Goal: Task Accomplishment & Management: Manage account settings

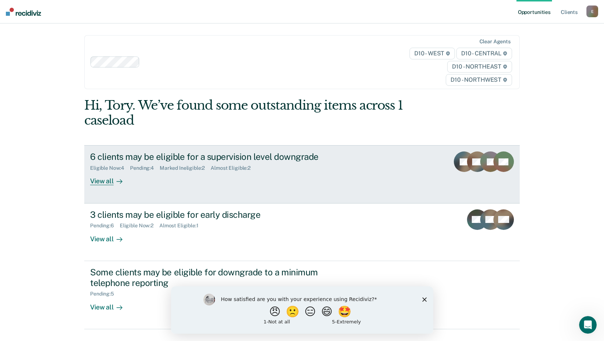
click at [97, 186] on link "6 clients may be eligible for a supervision level downgrade Eligible Now : 4 Pe…" at bounding box center [301, 174] width 435 height 58
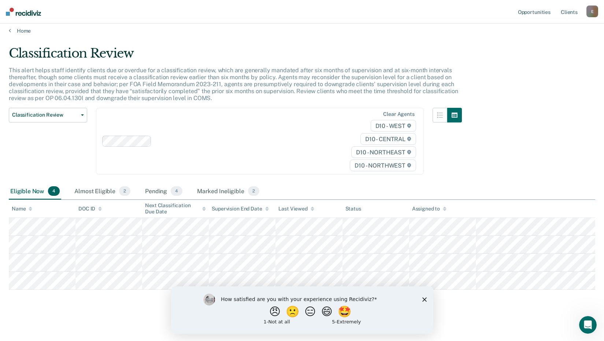
scroll to position [6, 0]
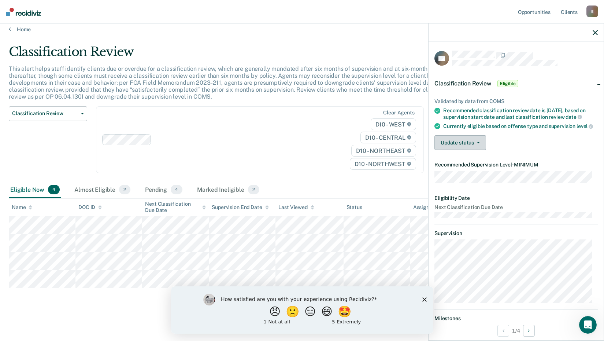
click at [475, 143] on span "button" at bounding box center [477, 142] width 6 height 1
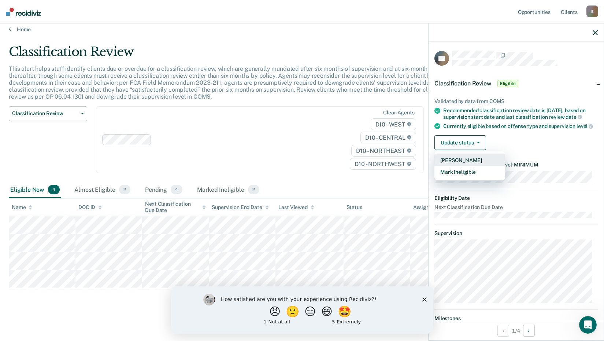
click at [465, 166] on button "[PERSON_NAME]" at bounding box center [469, 160] width 71 height 12
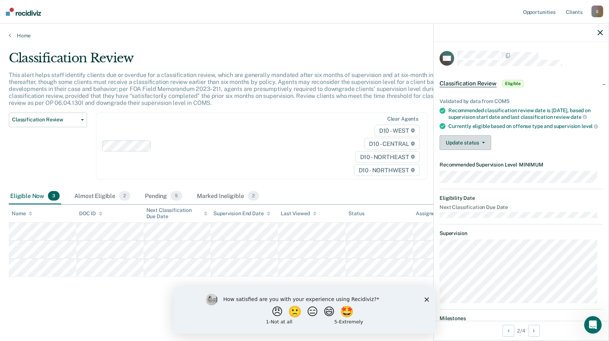
click at [479, 150] on button "Update status" at bounding box center [466, 142] width 52 height 15
click at [600, 36] on div at bounding box center [521, 32] width 175 height 18
click at [598, 33] on div at bounding box center [521, 32] width 175 height 18
click at [601, 33] on icon "button" at bounding box center [600, 32] width 5 height 5
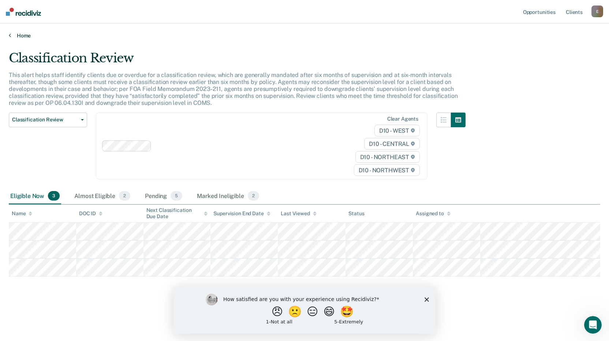
click at [25, 34] on link "Home" at bounding box center [305, 35] width 592 height 7
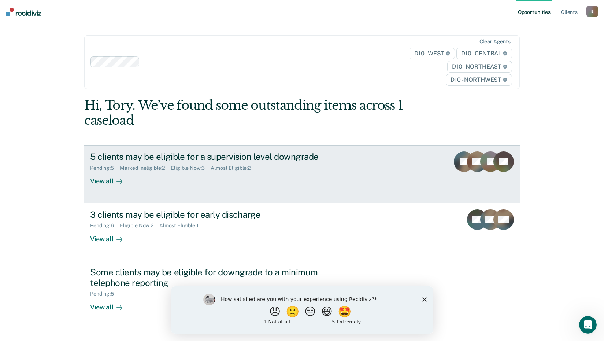
click at [95, 181] on div "View all" at bounding box center [110, 178] width 41 height 14
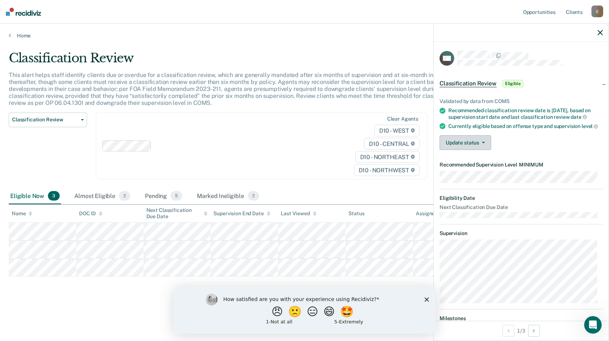
click at [486, 147] on button "Update status" at bounding box center [466, 142] width 52 height 15
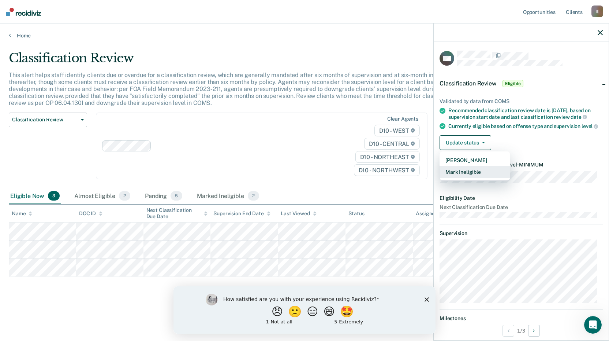
click at [472, 178] on button "Mark Ineligible" at bounding box center [475, 172] width 71 height 12
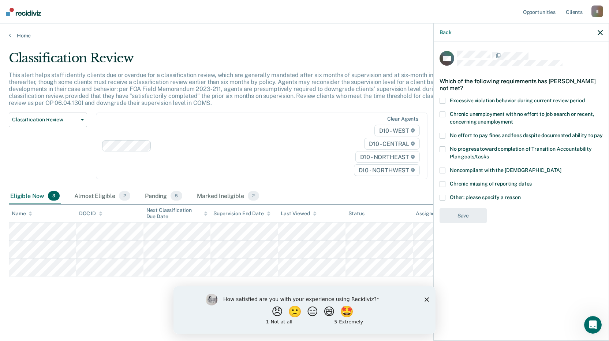
click at [598, 33] on div "Back" at bounding box center [521, 32] width 175 height 18
click at [600, 30] on icon "button" at bounding box center [600, 32] width 5 height 5
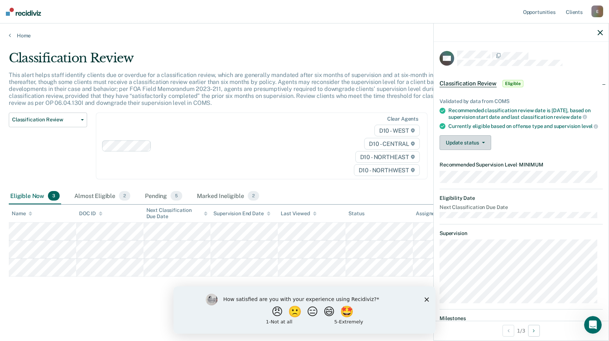
click at [483, 146] on button "Update status" at bounding box center [466, 142] width 52 height 15
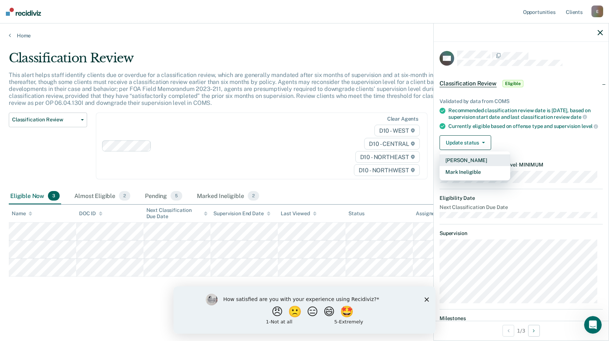
click at [465, 165] on button "[PERSON_NAME]" at bounding box center [475, 160] width 71 height 12
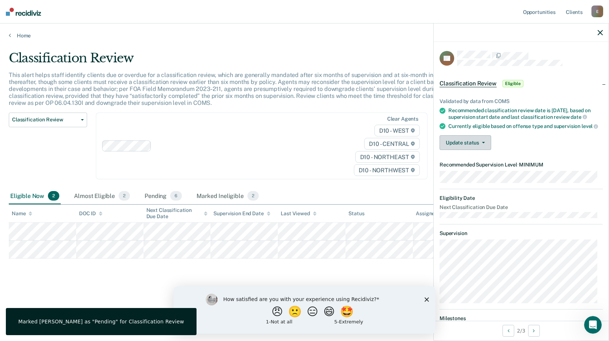
click at [485, 150] on button "Update status" at bounding box center [466, 142] width 52 height 15
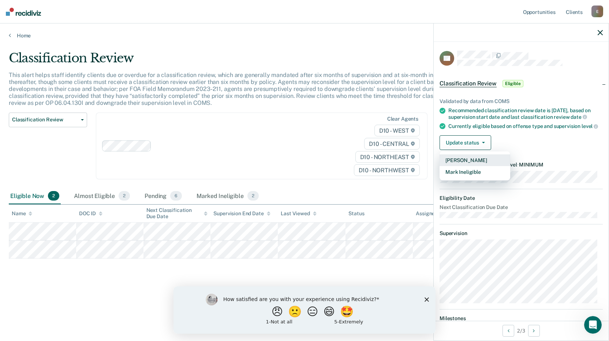
click at [469, 166] on button "[PERSON_NAME]" at bounding box center [475, 160] width 71 height 12
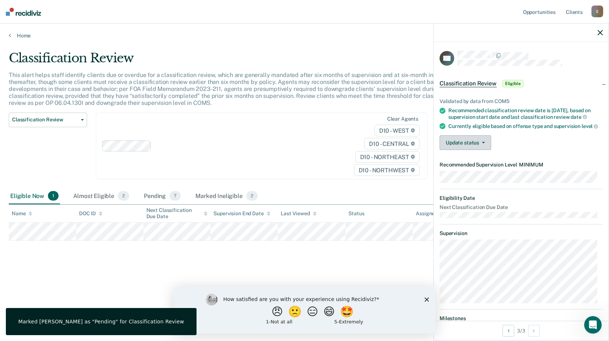
click at [481, 150] on button "Update status" at bounding box center [466, 142] width 52 height 15
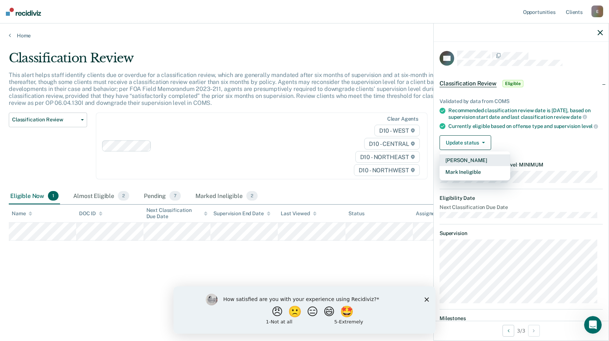
click at [471, 166] on button "[PERSON_NAME]" at bounding box center [475, 160] width 71 height 12
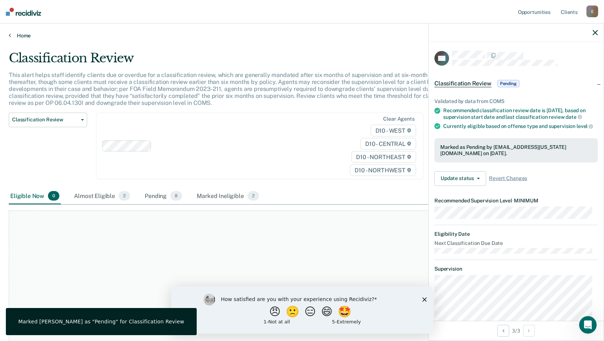
click at [24, 35] on link "Home" at bounding box center [302, 35] width 586 height 7
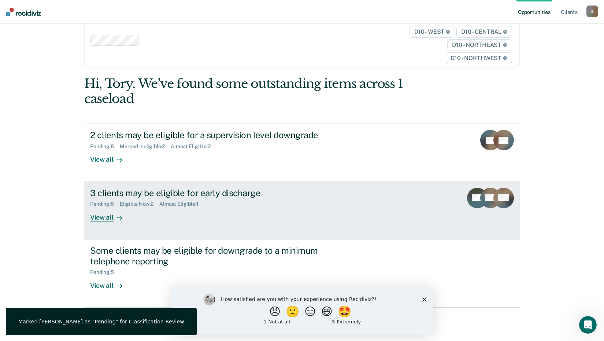
scroll to position [33, 0]
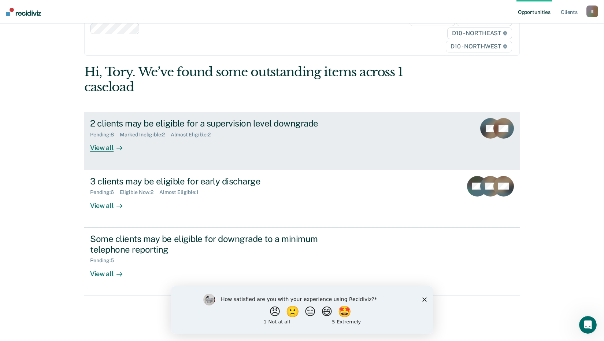
click at [99, 148] on div "View all" at bounding box center [110, 145] width 41 height 14
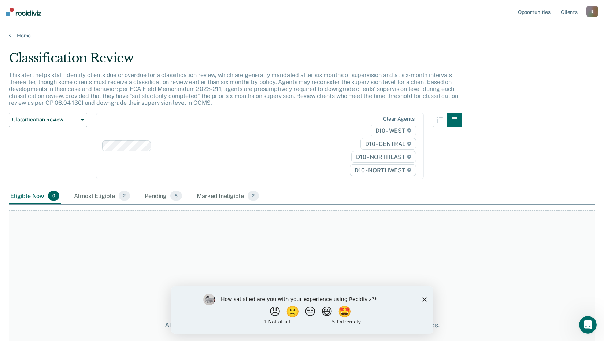
click at [17, 31] on div "Home" at bounding box center [302, 30] width 604 height 15
click at [19, 39] on main "Classification Review This alert helps staff identify clients due or overdue fo…" at bounding box center [302, 189] width 604 height 300
click at [20, 37] on link "Home" at bounding box center [302, 35] width 586 height 7
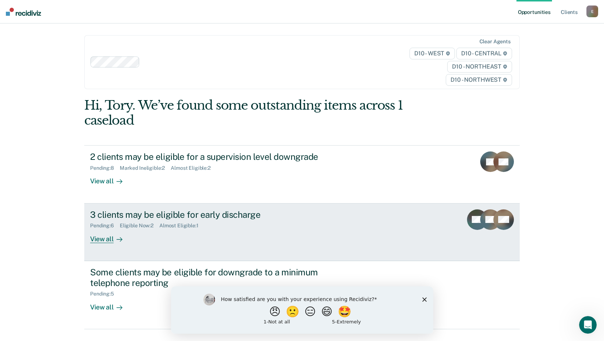
click at [132, 214] on div "3 clients may be eligible for early discharge" at bounding box center [218, 214] width 257 height 11
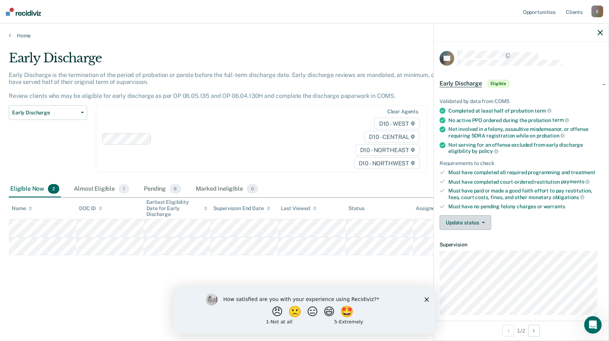
click at [484, 222] on button "Update status" at bounding box center [466, 222] width 52 height 15
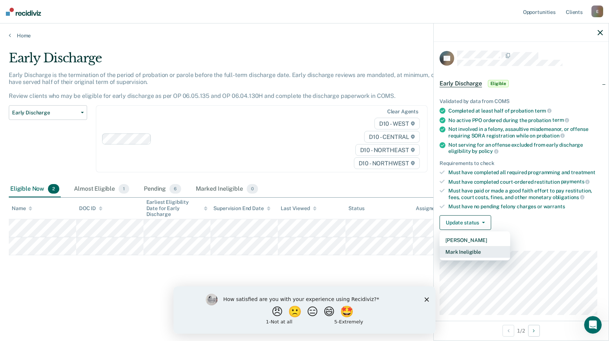
click at [477, 250] on button "Mark Ineligible" at bounding box center [475, 252] width 71 height 12
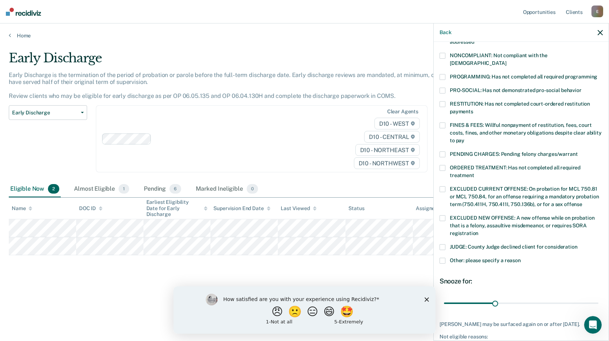
scroll to position [146, 0]
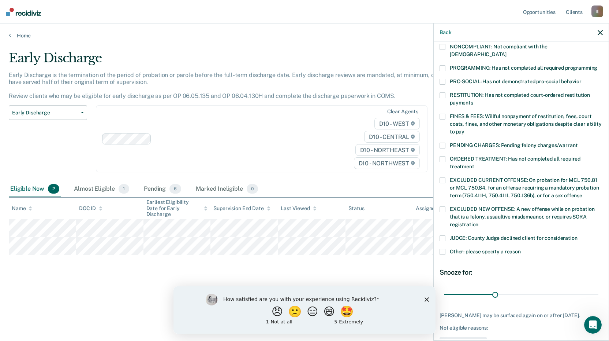
click at [443, 249] on span at bounding box center [443, 252] width 6 height 6
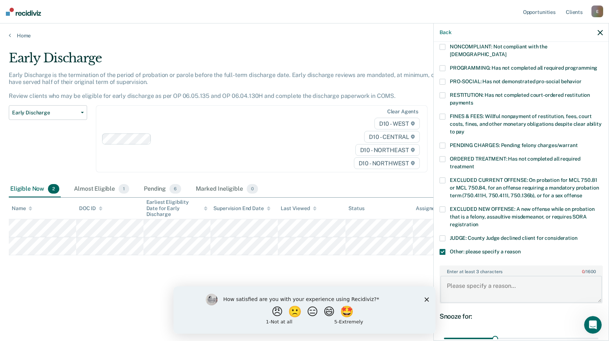
click at [459, 275] on textarea "Enter at least 3 characters 0 / 1600" at bounding box center [522, 288] width 162 height 27
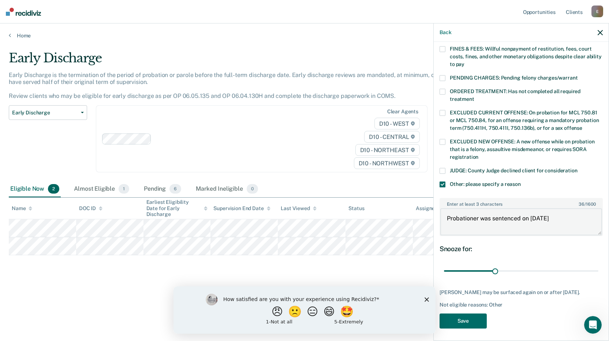
scroll to position [214, 0]
type textarea "Probationer was sentenced on [DATE]"
click at [466, 322] on button "Save" at bounding box center [463, 320] width 47 height 15
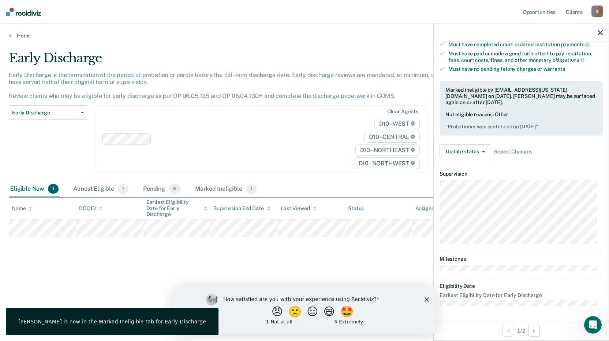
scroll to position [136, 0]
click at [468, 153] on button "Update status" at bounding box center [466, 152] width 52 height 15
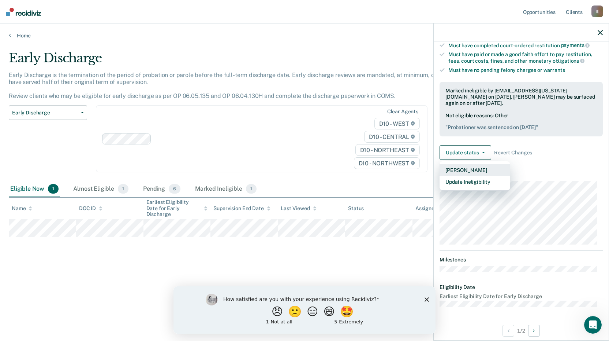
click at [471, 169] on button "[PERSON_NAME]" at bounding box center [475, 170] width 71 height 12
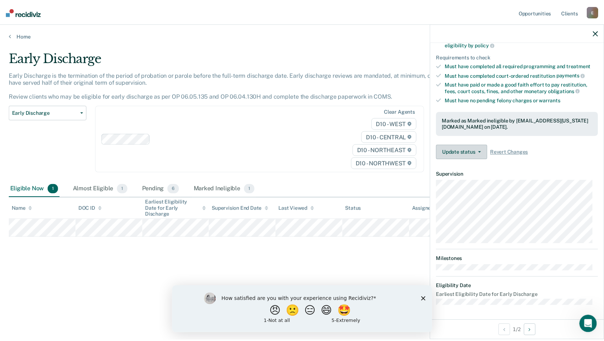
scroll to position [106, 0]
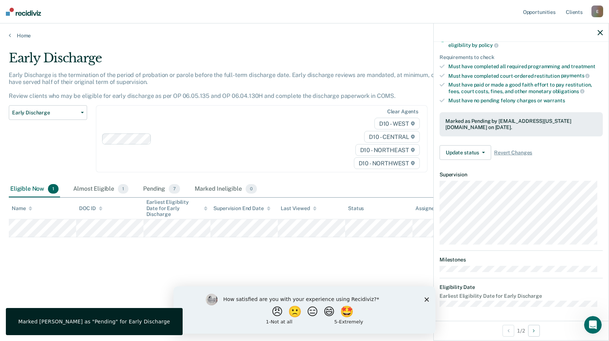
click at [369, 248] on div "Early Discharge Early Discharge is the termination of the period of probation o…" at bounding box center [305, 168] width 592 height 235
click at [478, 153] on button "Update status" at bounding box center [466, 152] width 52 height 15
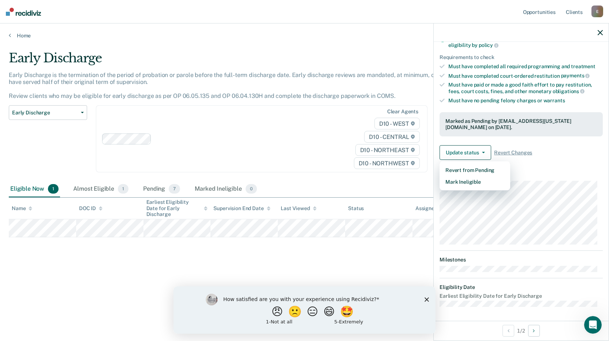
drag, startPoint x: 291, startPoint y: 251, endPoint x: 287, endPoint y: 245, distance: 7.4
click at [291, 250] on div "Early Discharge Early Discharge is the termination of the period of probation o…" at bounding box center [305, 168] width 592 height 235
click at [26, 36] on link "Home" at bounding box center [305, 35] width 592 height 7
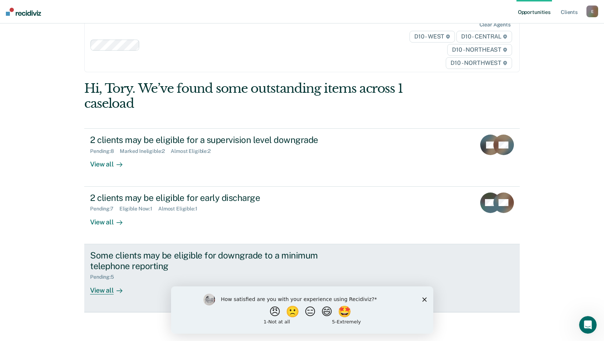
scroll to position [33, 0]
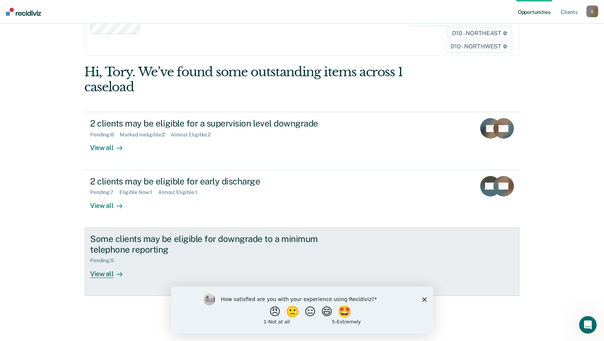
click at [102, 274] on div "View all" at bounding box center [110, 270] width 41 height 14
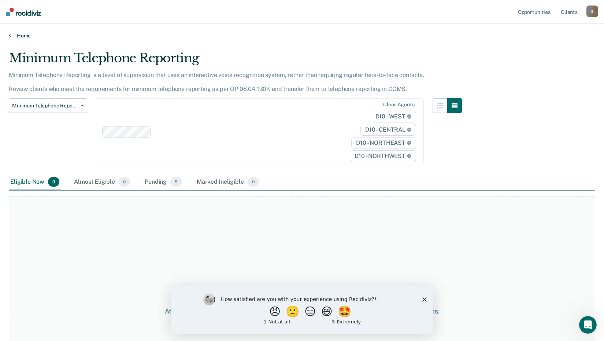
click at [21, 36] on link "Home" at bounding box center [302, 35] width 586 height 7
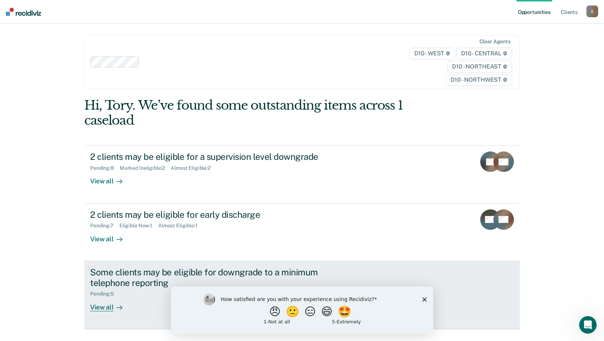
click at [107, 293] on div "Pending : 5" at bounding box center [105, 293] width 30 height 6
